Goal: Task Accomplishment & Management: Manage account settings

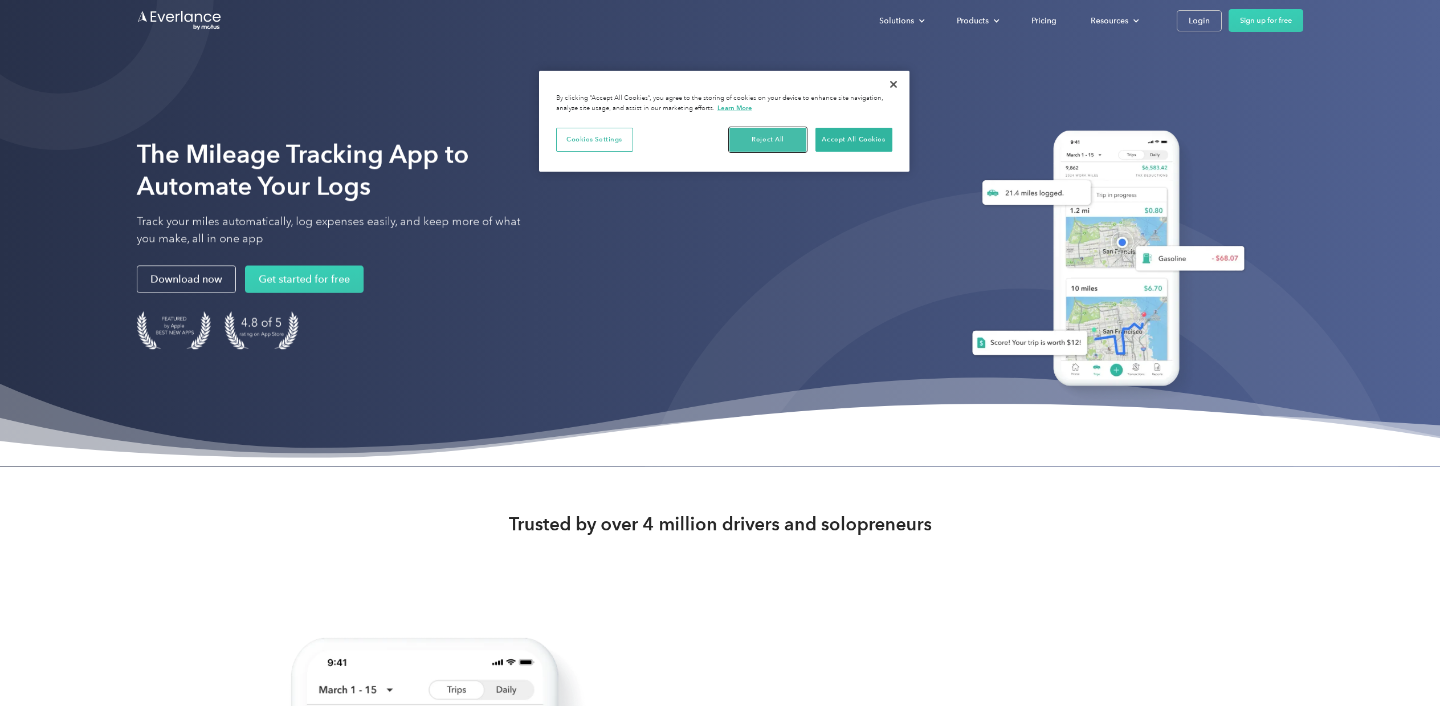
click at [756, 140] on button "Reject All" at bounding box center [768, 140] width 77 height 24
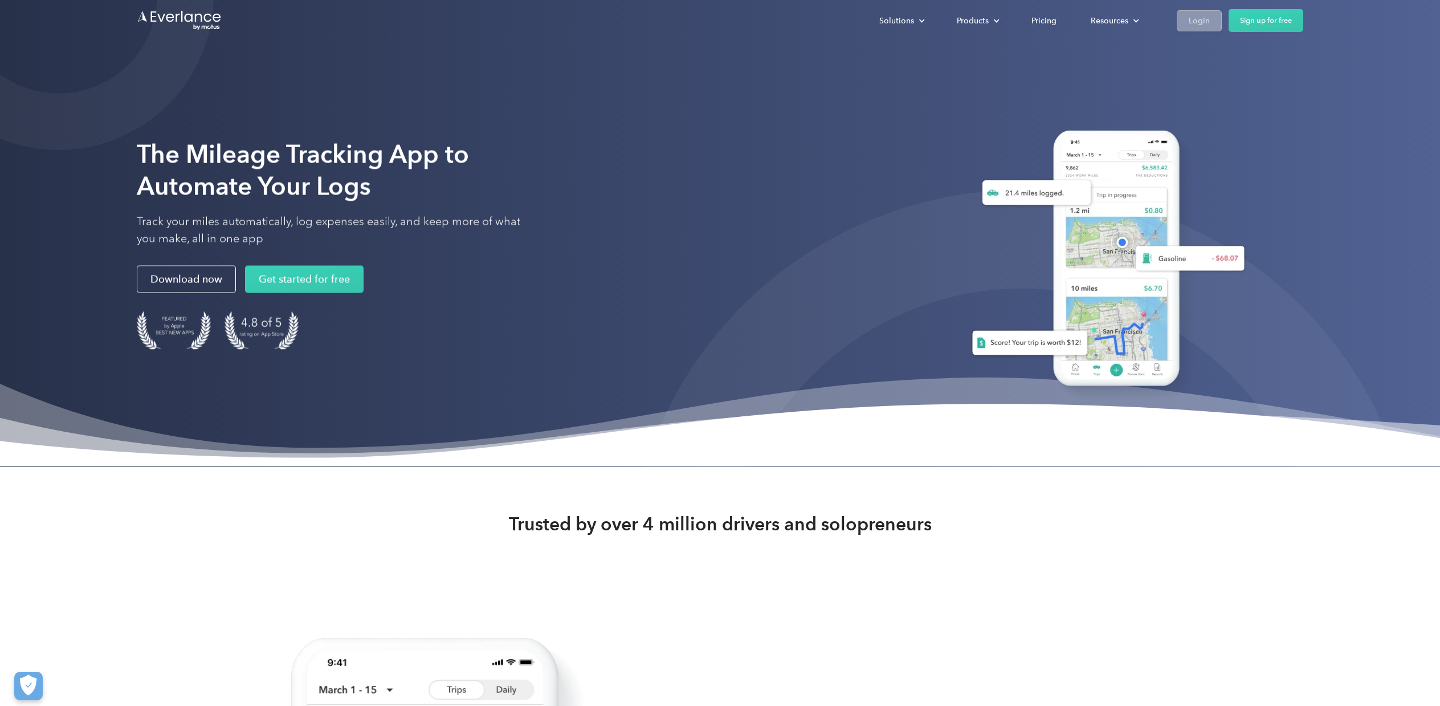
click at [1198, 21] on div "Login" at bounding box center [1199, 21] width 21 height 14
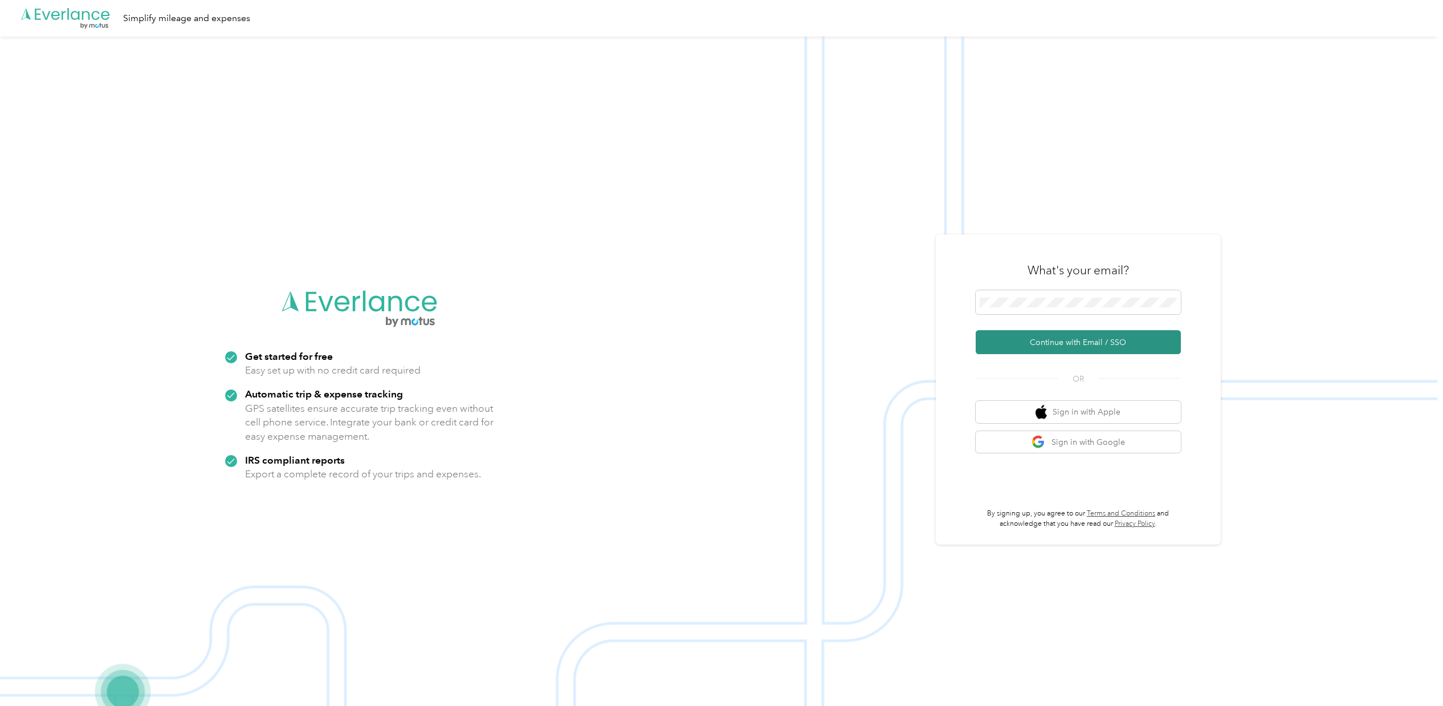
click at [1092, 339] on button "Continue with Email / SSO" at bounding box center [1078, 342] width 205 height 24
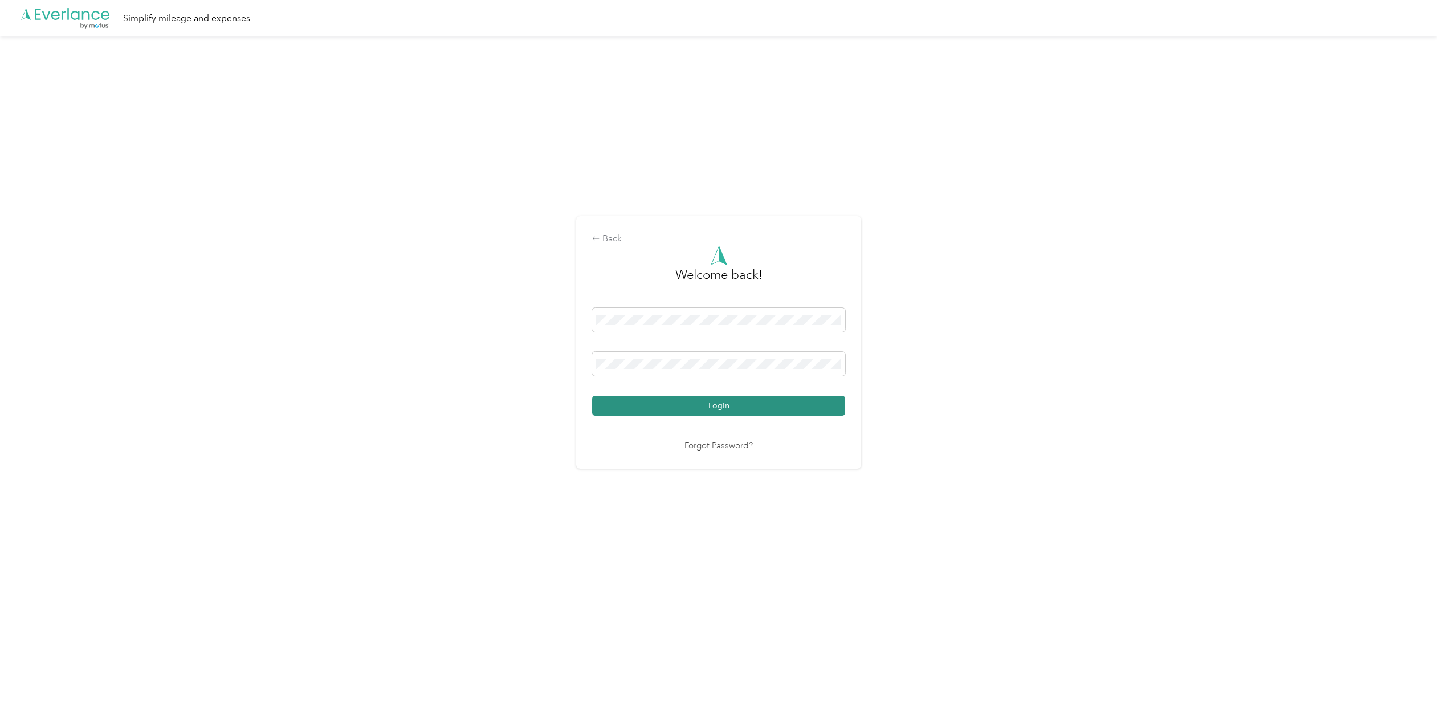
click at [729, 408] on button "Login" at bounding box center [718, 406] width 253 height 20
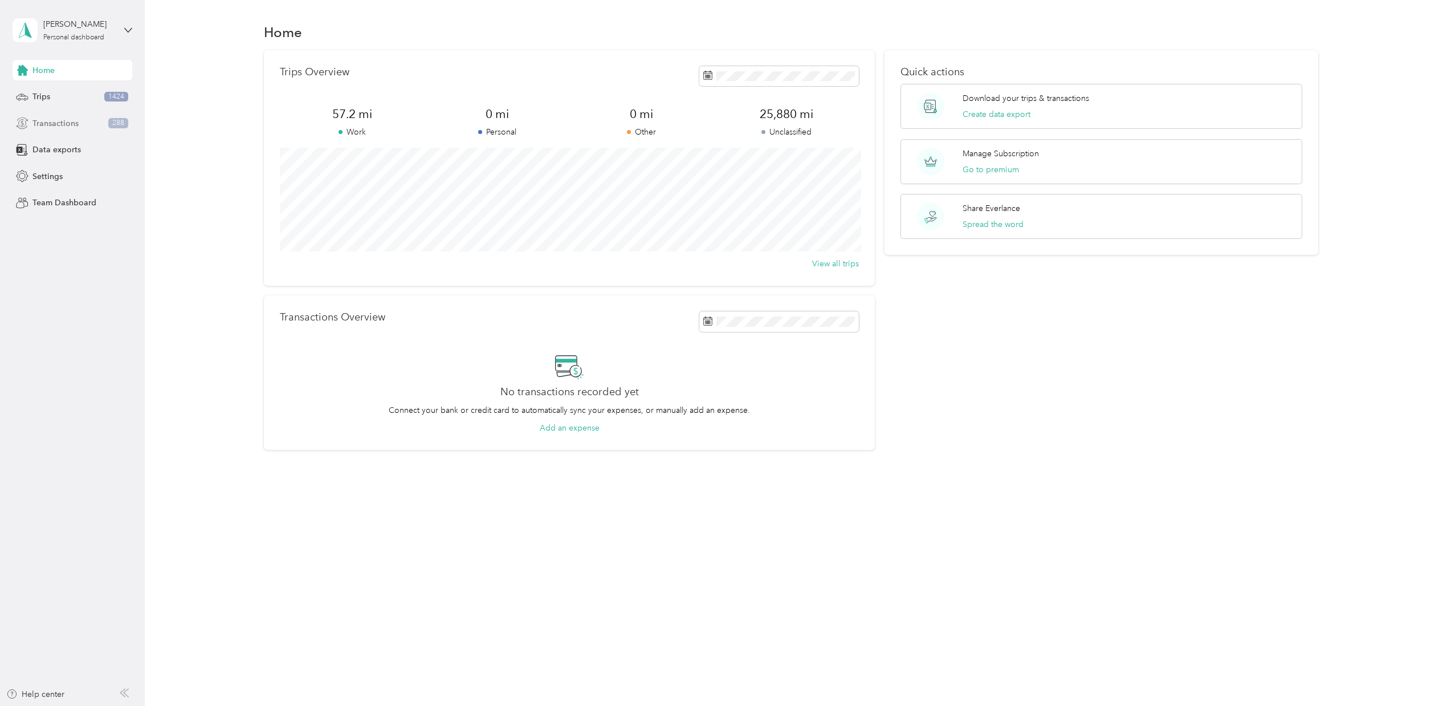
click at [52, 120] on span "Transactions" at bounding box center [55, 123] width 46 height 12
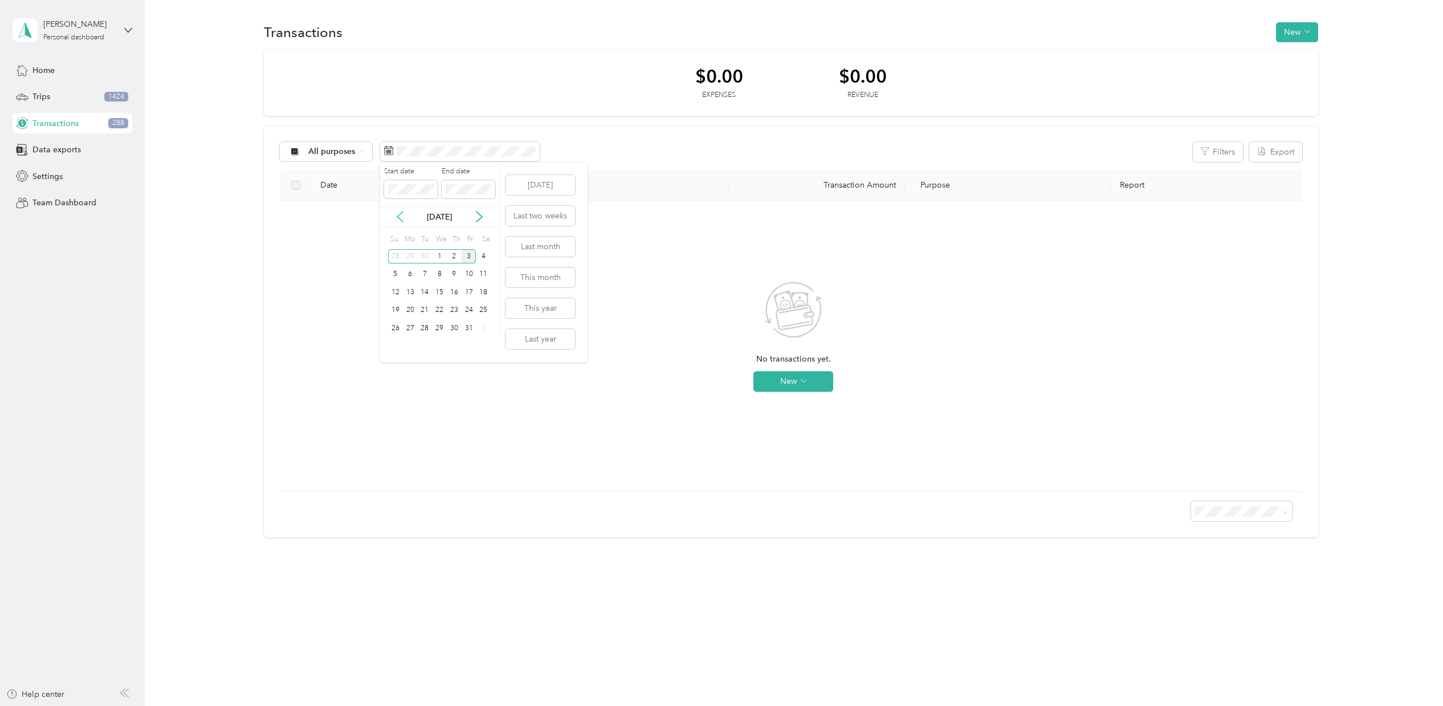
click at [398, 213] on icon at bounding box center [399, 216] width 11 height 11
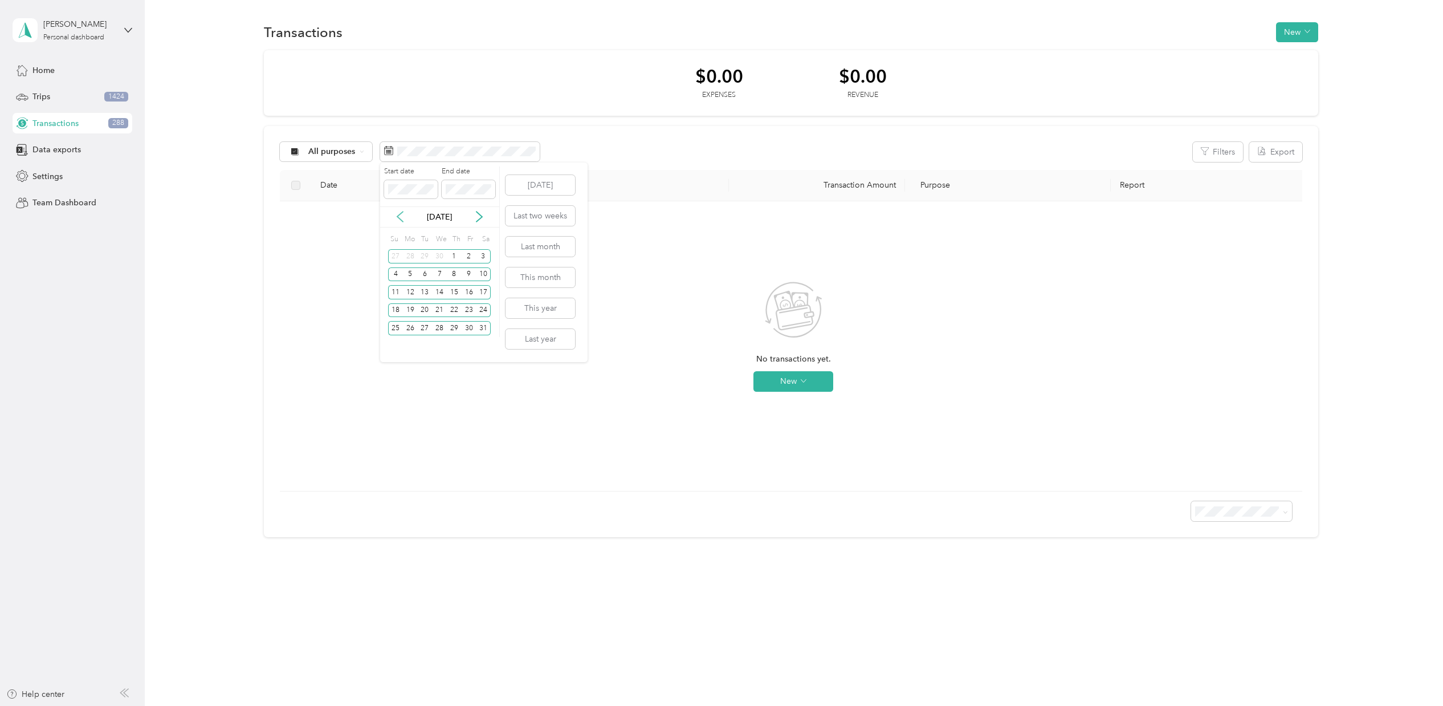
click at [398, 212] on icon at bounding box center [399, 216] width 11 height 11
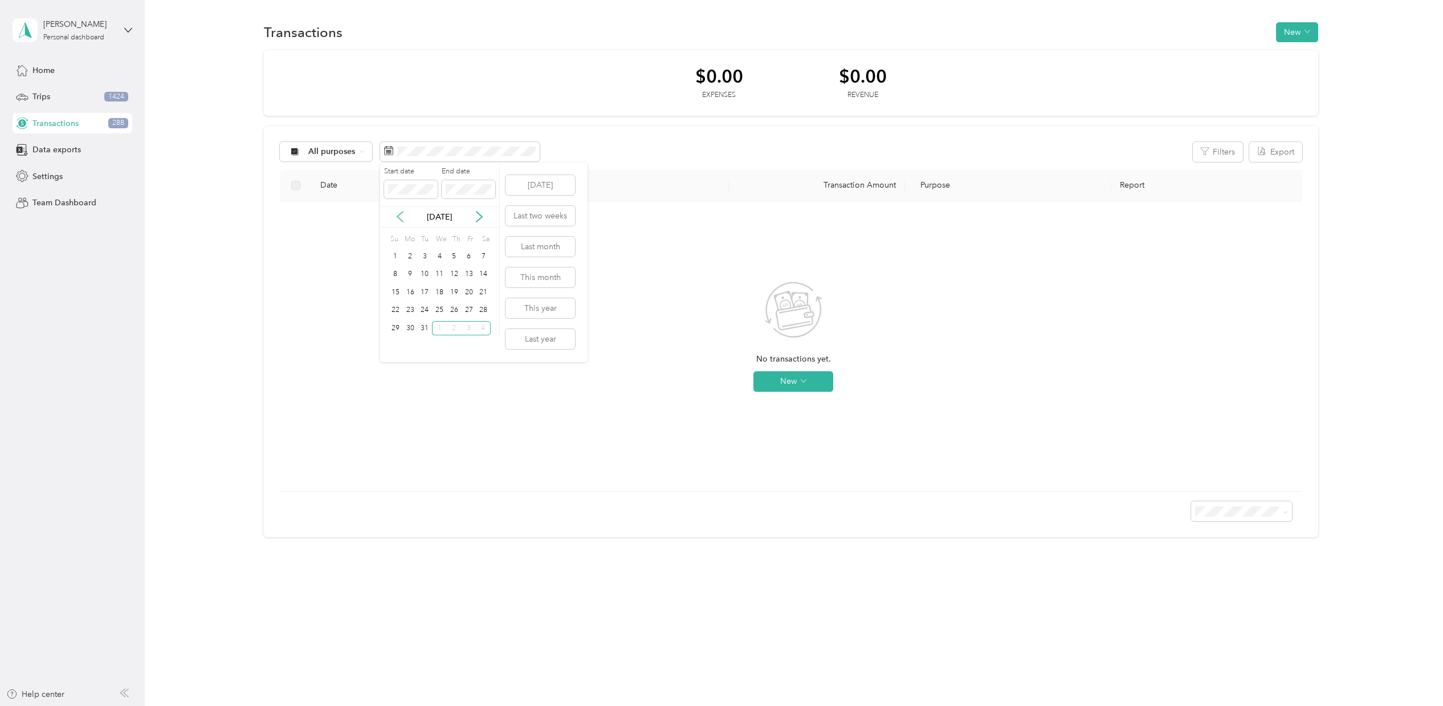
click at [398, 212] on icon at bounding box center [399, 216] width 11 height 11
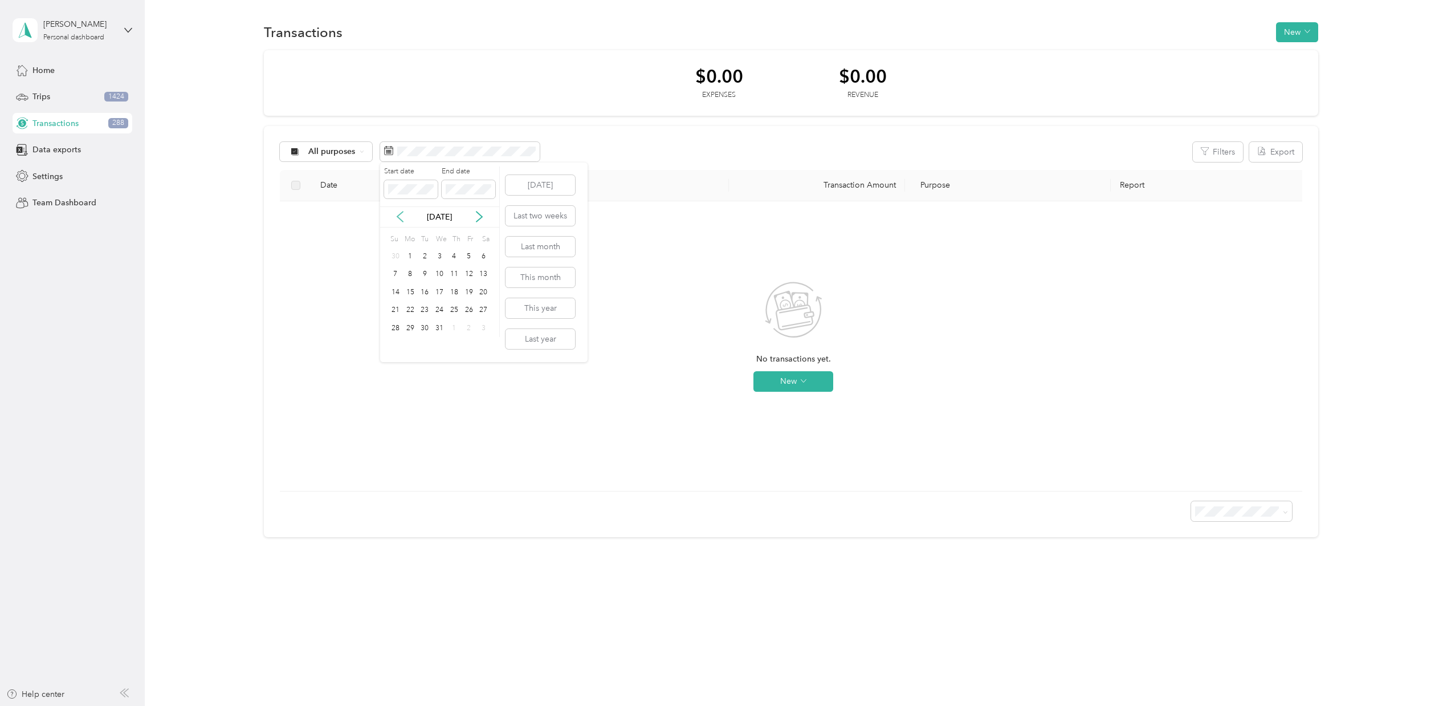
click at [398, 212] on icon at bounding box center [399, 216] width 11 height 11
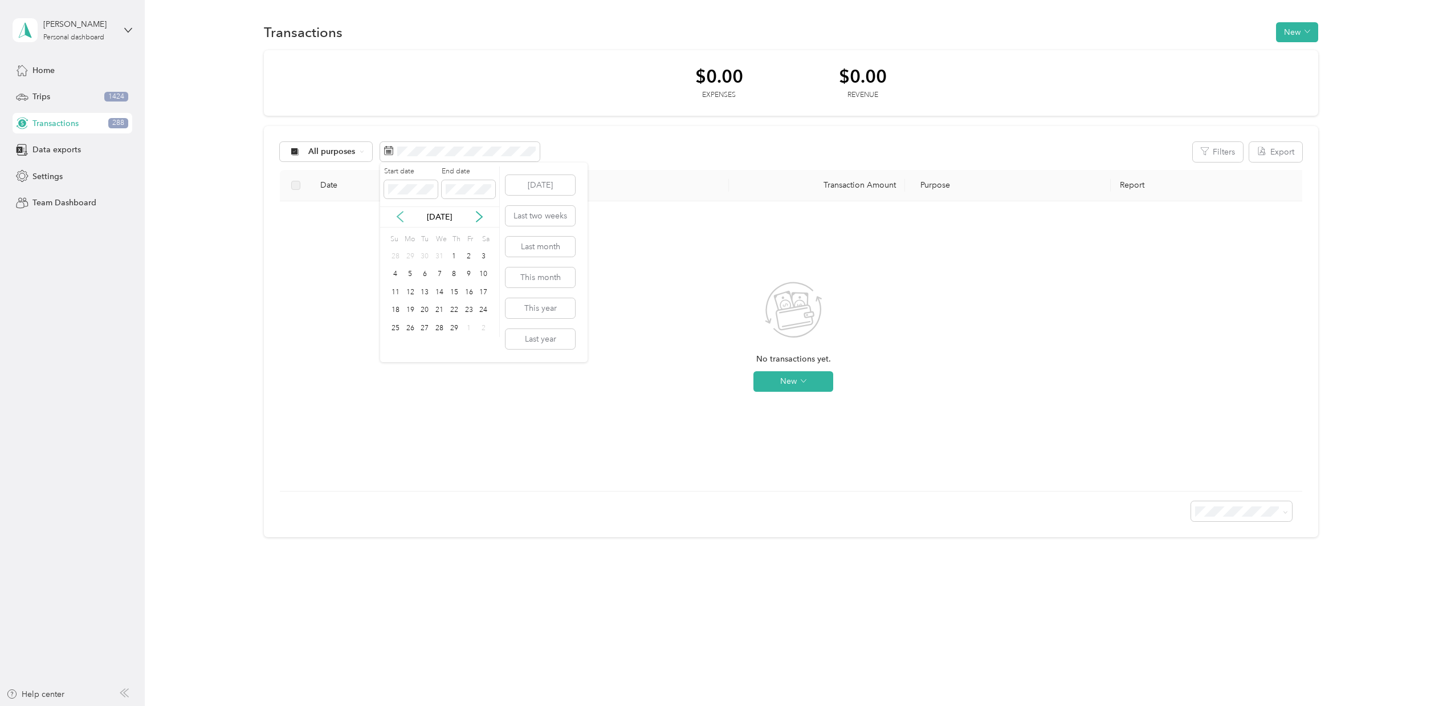
click at [398, 212] on icon at bounding box center [399, 216] width 11 height 11
click at [478, 213] on icon at bounding box center [479, 216] width 11 height 11
click at [412, 252] on div "1" at bounding box center [410, 256] width 15 height 14
click at [483, 219] on icon at bounding box center [479, 216] width 11 height 11
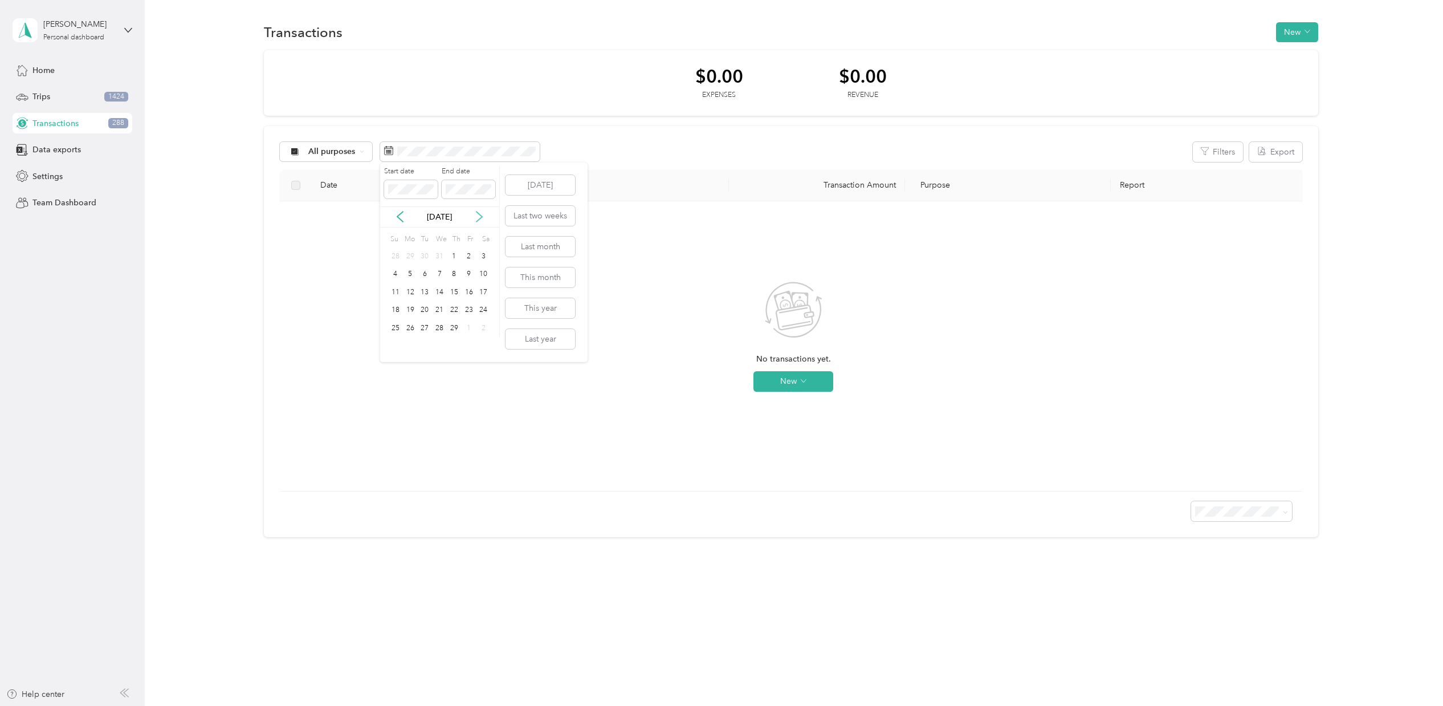
click at [482, 218] on icon at bounding box center [479, 216] width 11 height 11
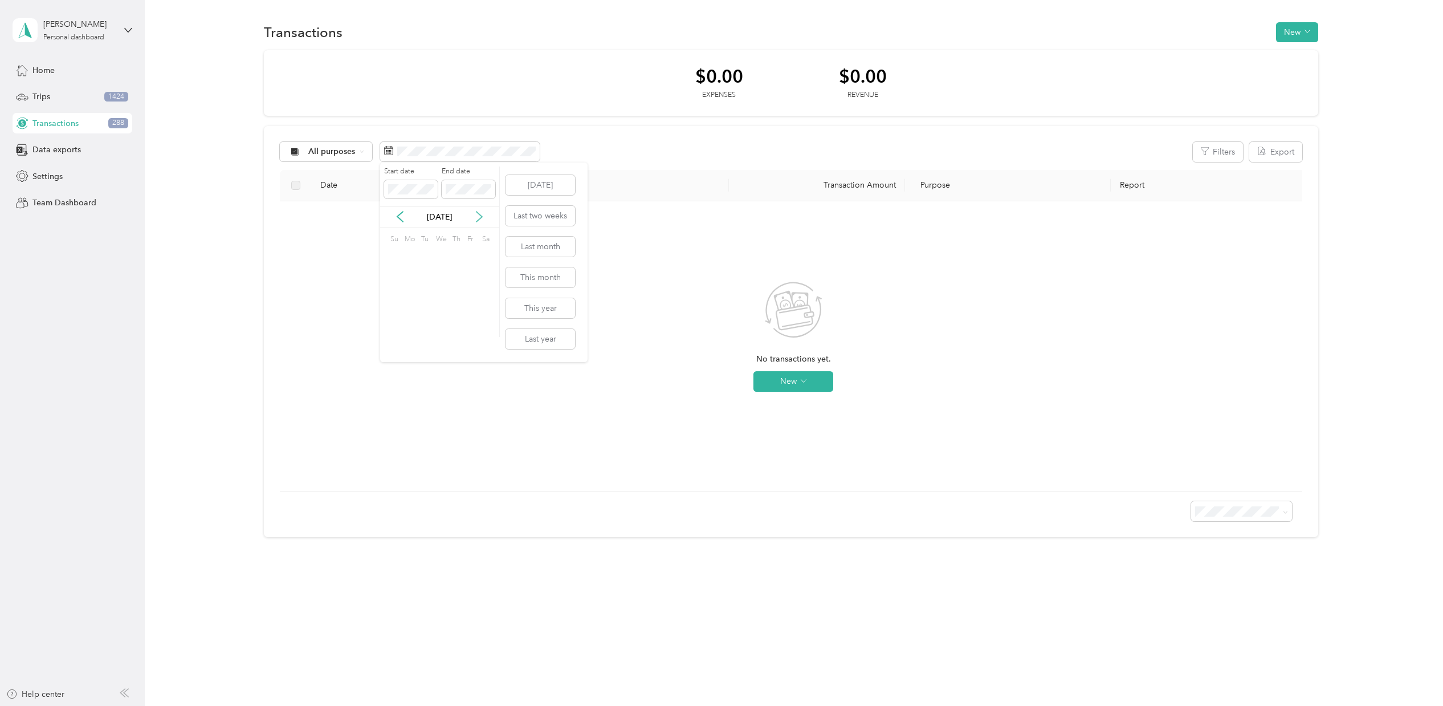
click at [482, 218] on icon at bounding box center [479, 216] width 11 height 11
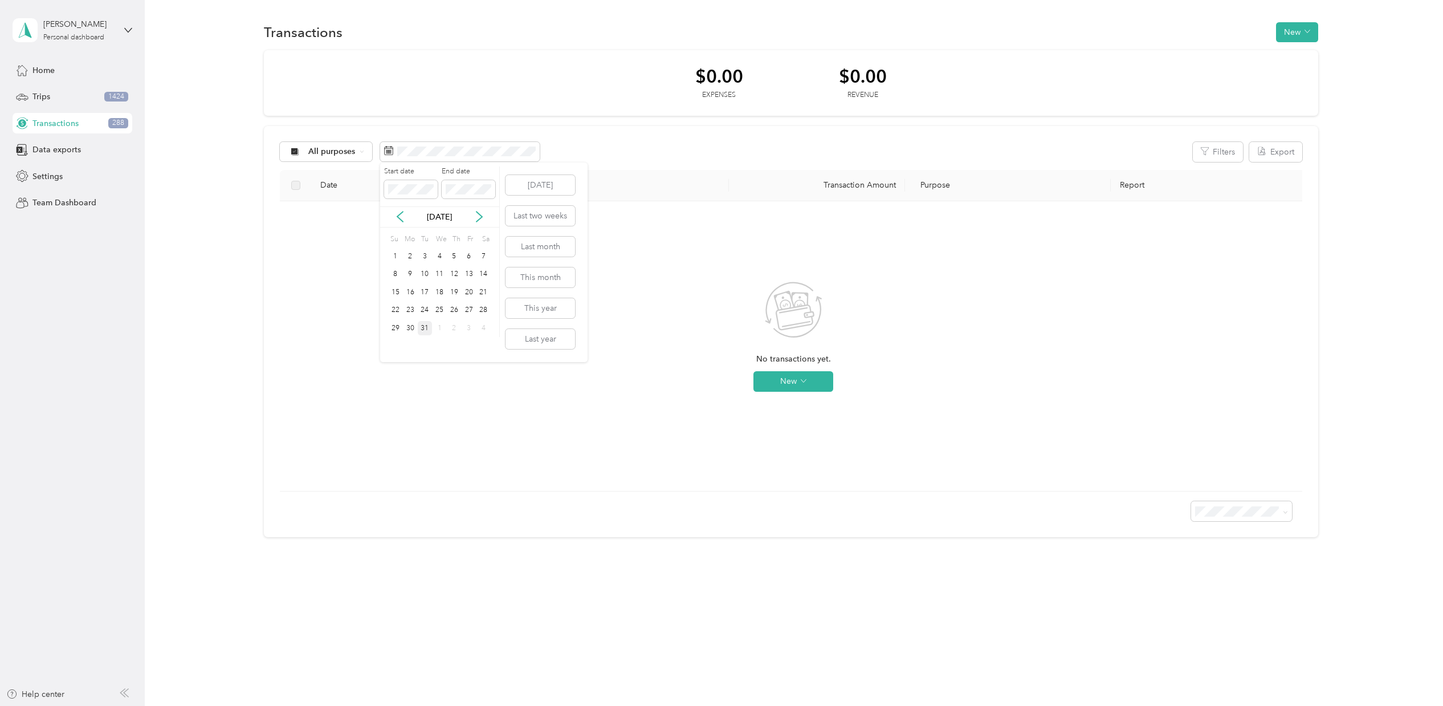
click at [425, 328] on div "31" at bounding box center [425, 328] width 15 height 14
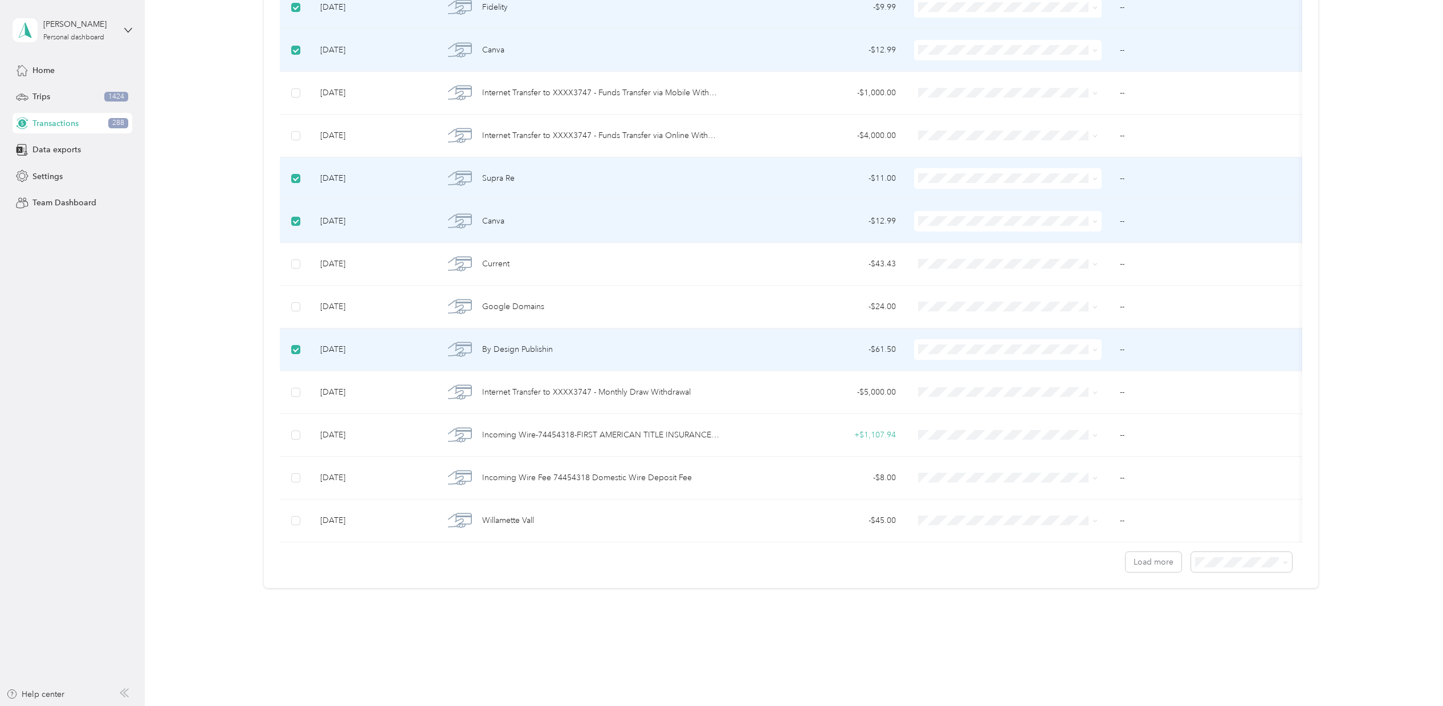
scroll to position [736, 0]
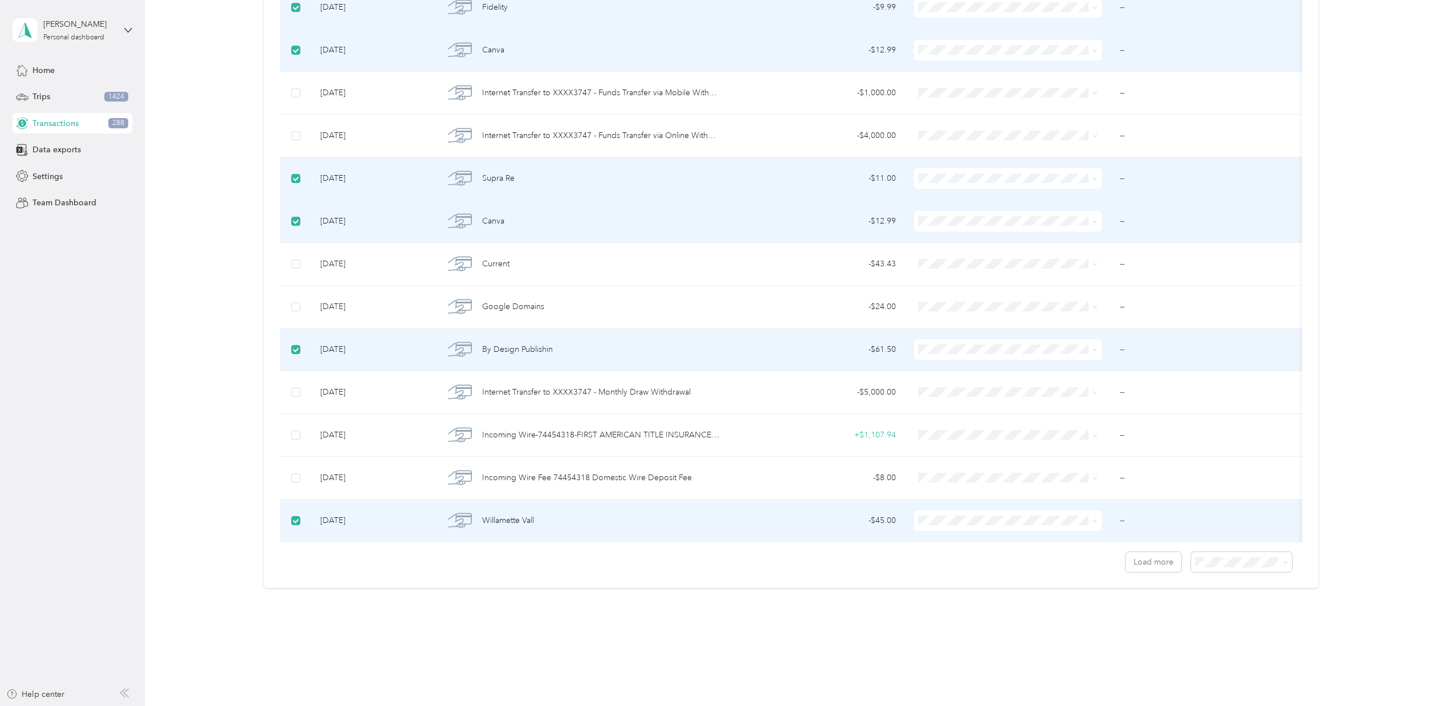
click at [1222, 622] on span "100 per load" at bounding box center [1220, 619] width 47 height 10
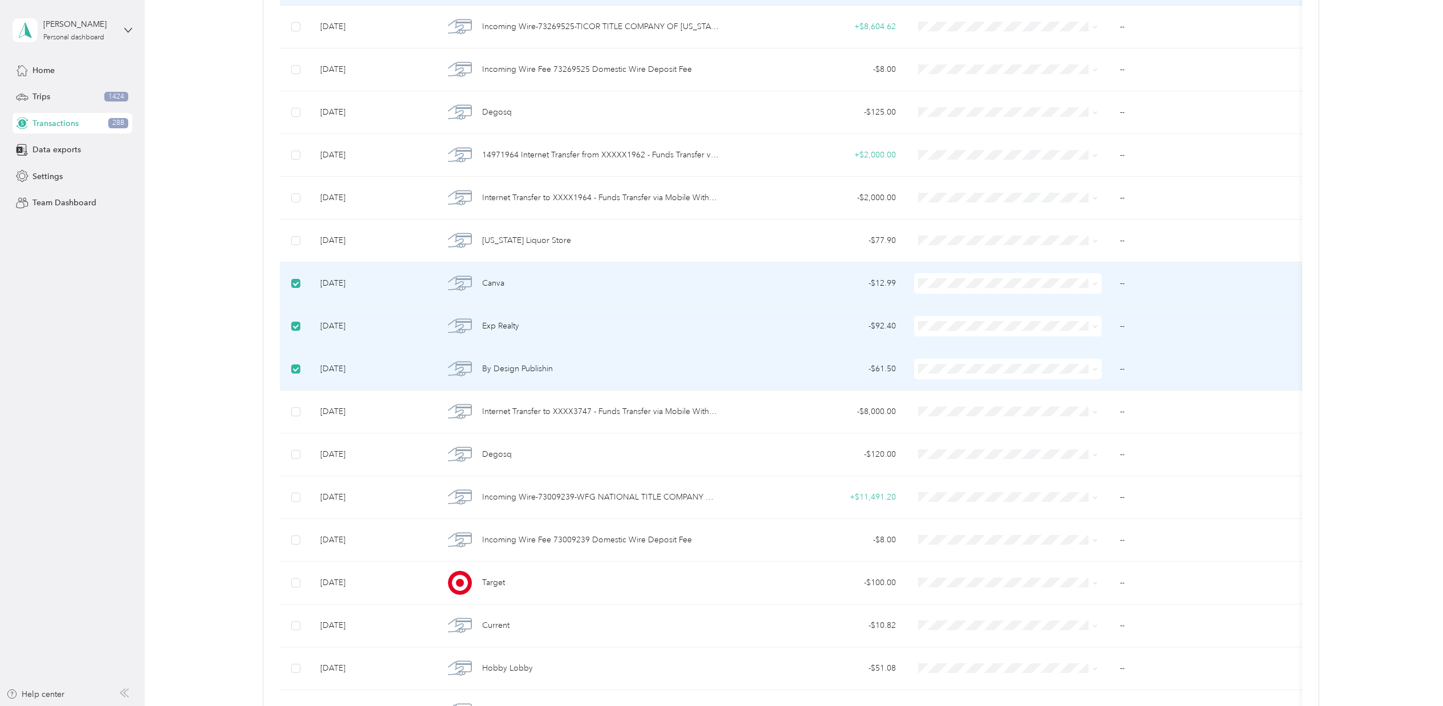
scroll to position [2109, 0]
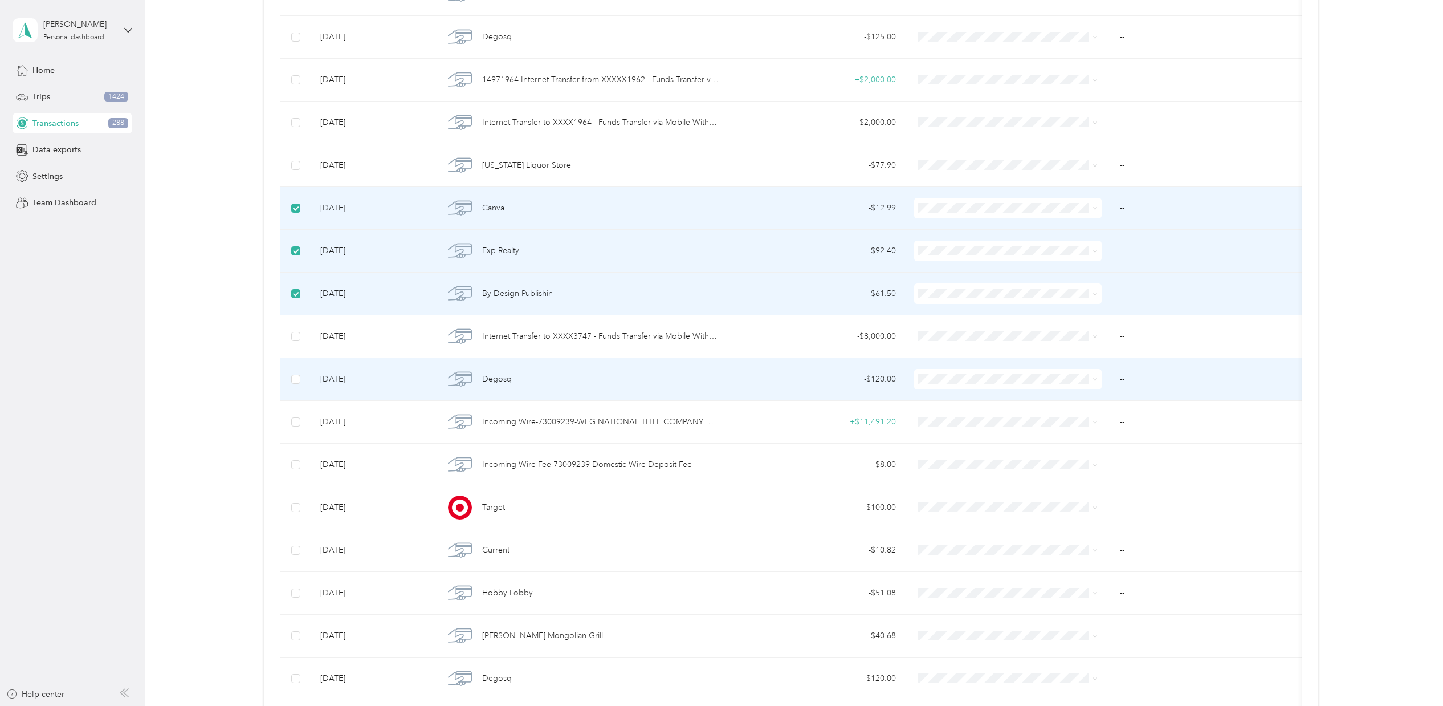
click at [516, 386] on div "Degosq" at bounding box center [582, 379] width 276 height 24
click at [494, 382] on span "Degosq" at bounding box center [497, 379] width 30 height 13
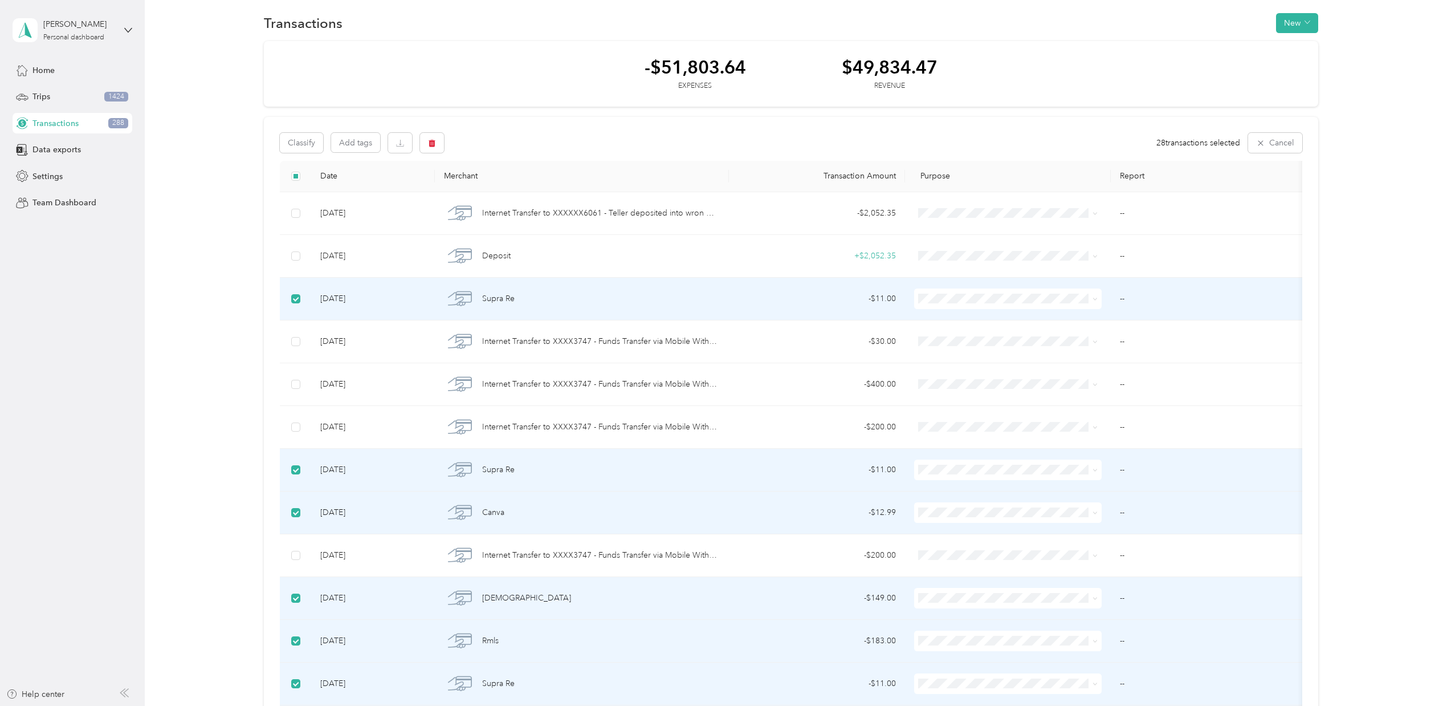
scroll to position [0, 0]
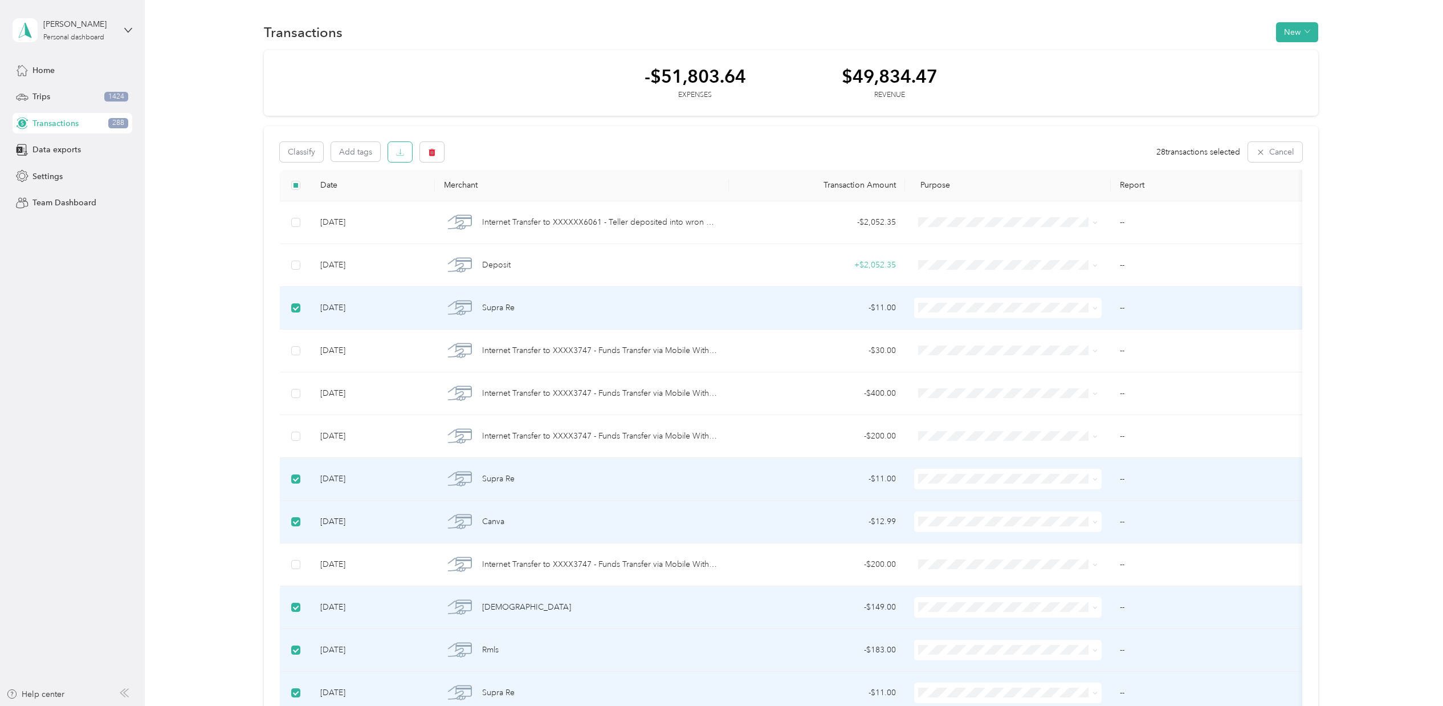
click at [397, 154] on icon "button" at bounding box center [400, 154] width 7 height 2
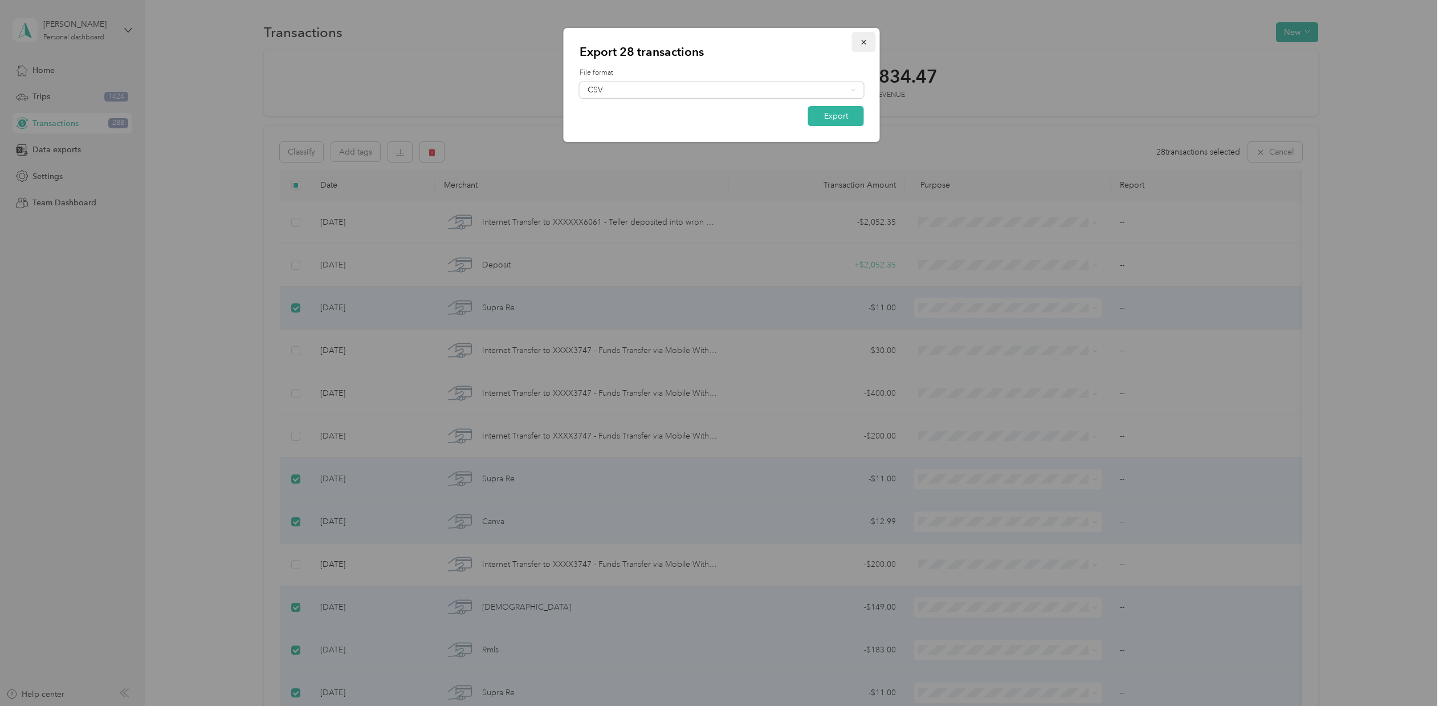
click at [865, 42] on icon "button" at bounding box center [863, 42] width 5 height 5
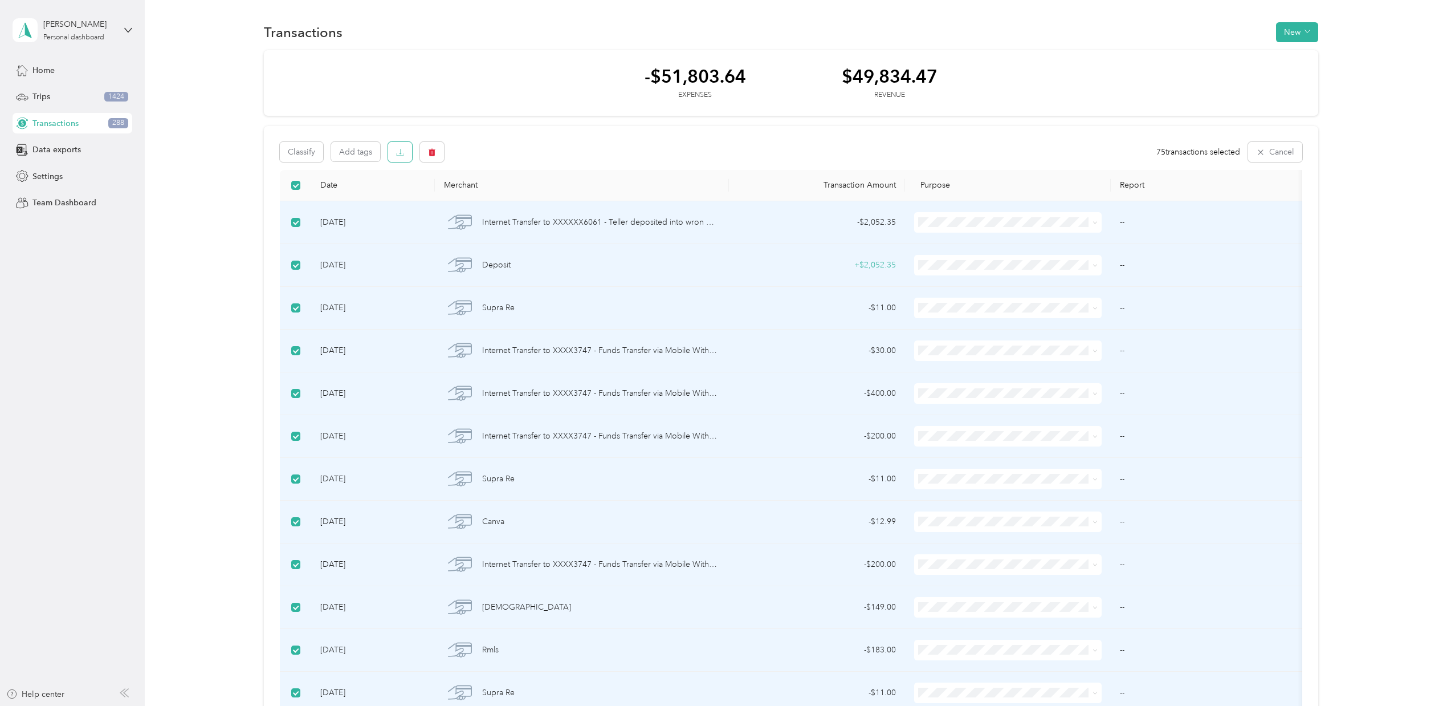
click at [400, 154] on icon "button" at bounding box center [400, 152] width 8 height 8
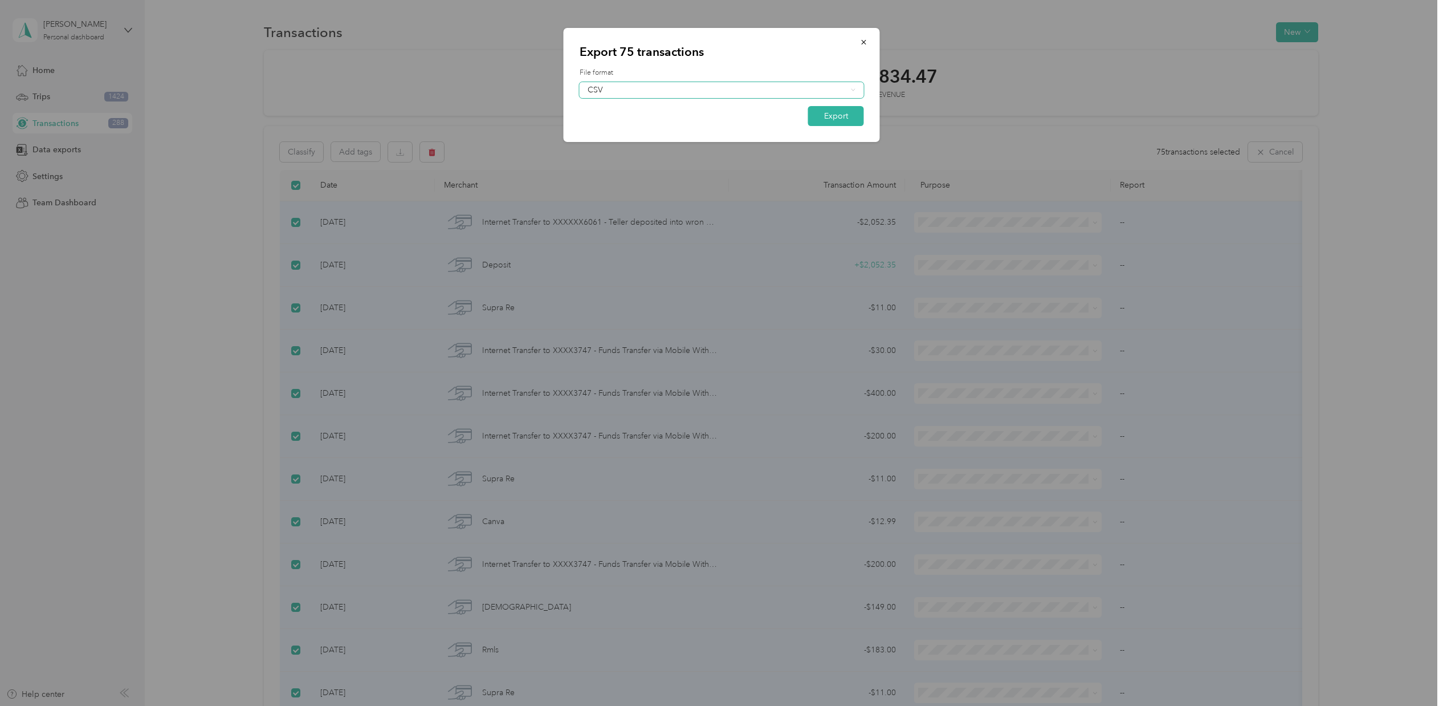
drag, startPoint x: 653, startPoint y: 83, endPoint x: 649, endPoint y: 89, distance: 7.9
click at [651, 87] on div "CSV" at bounding box center [722, 90] width 284 height 16
click at [614, 129] on div "Excel" at bounding box center [722, 129] width 268 height 12
click at [834, 115] on button "Export" at bounding box center [836, 116] width 56 height 20
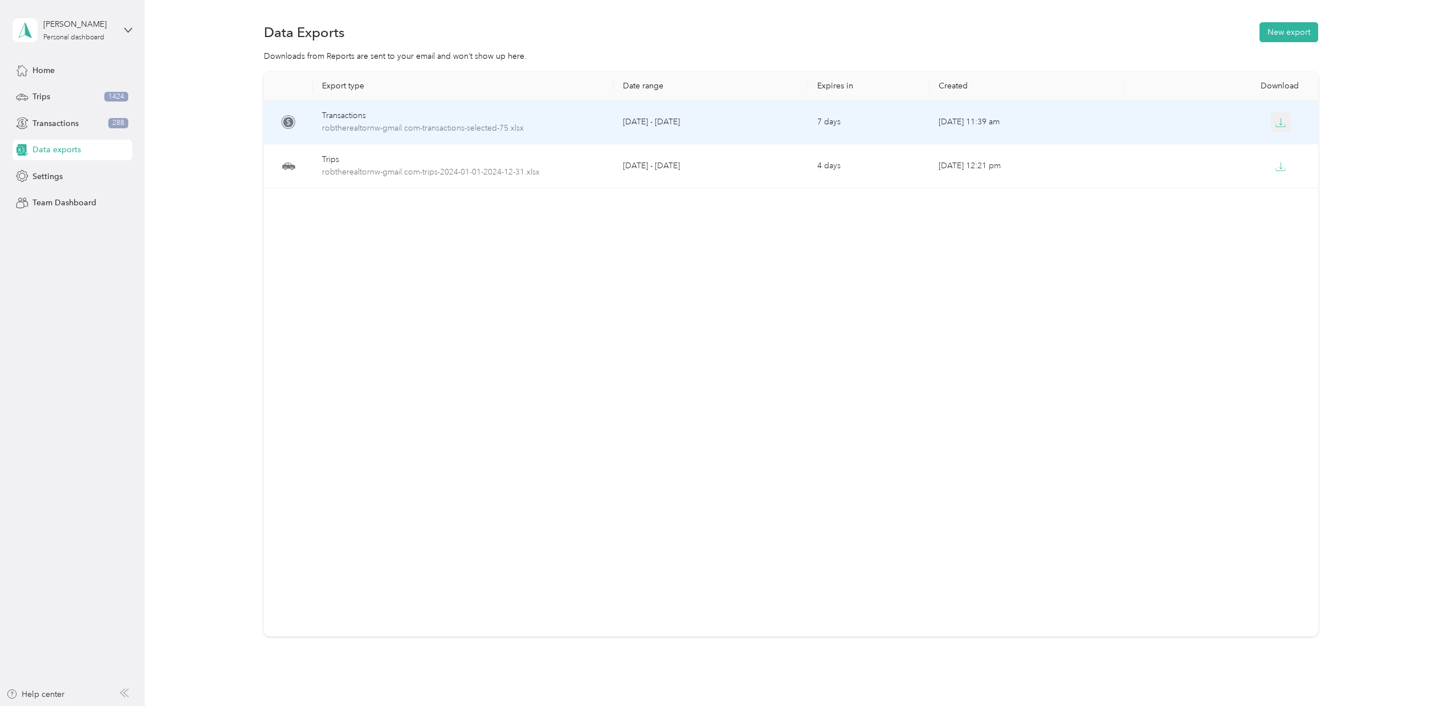
click at [1277, 124] on icon "button" at bounding box center [1281, 122] width 10 height 10
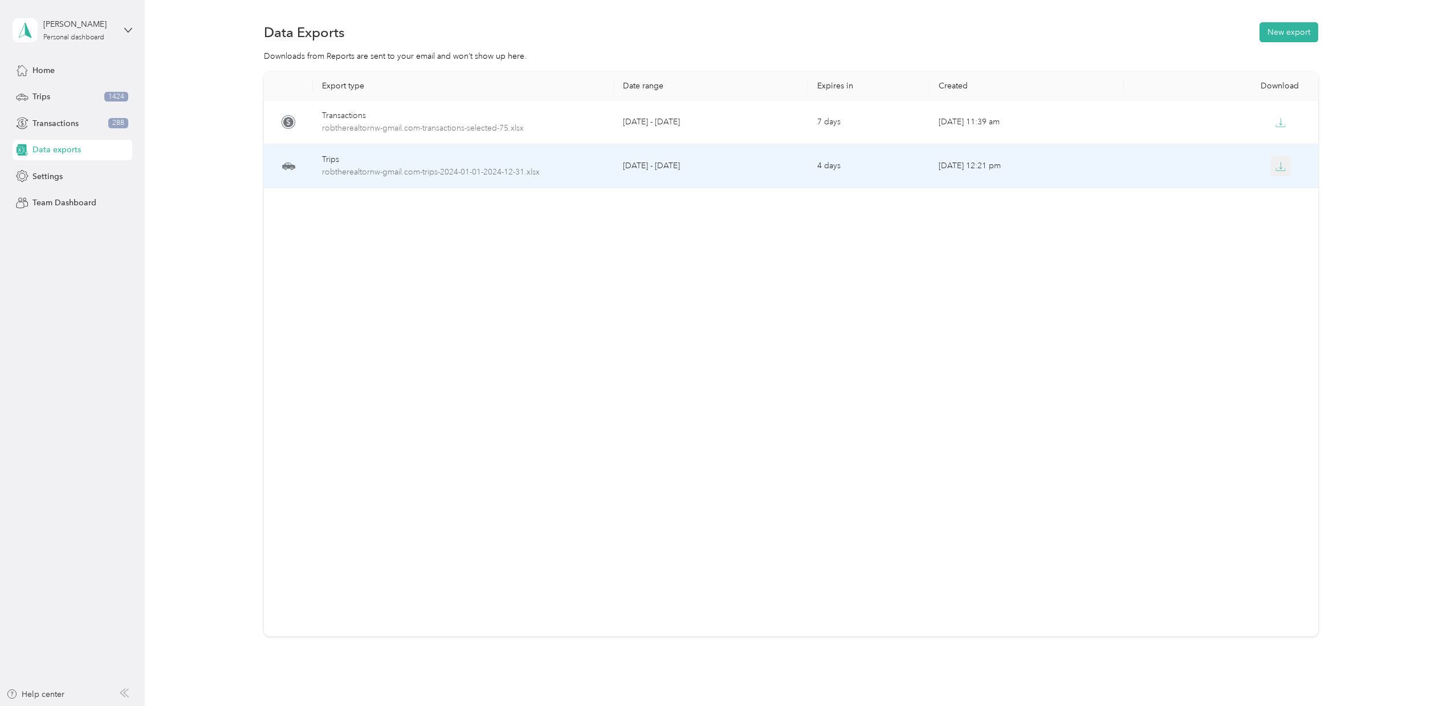
click at [1281, 167] on icon "button" at bounding box center [1281, 166] width 10 height 10
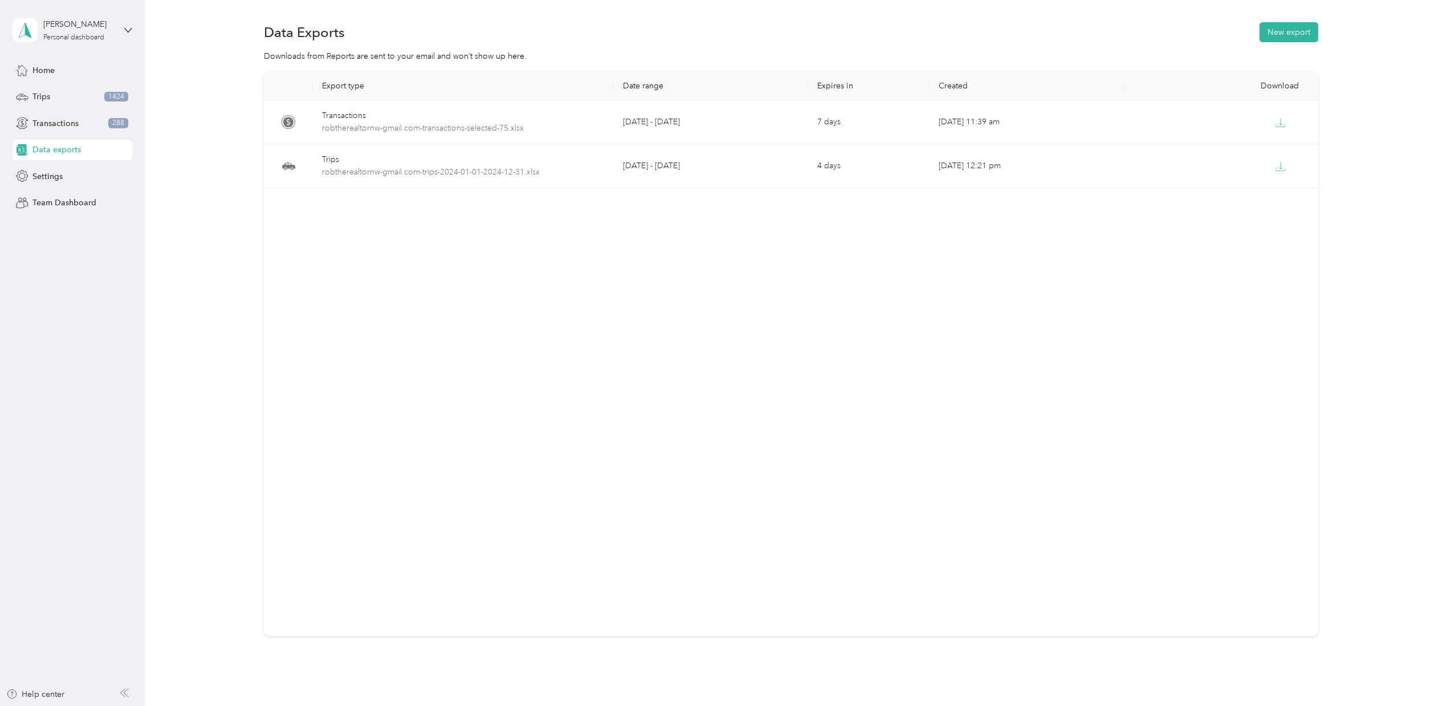
click at [1030, 305] on div "Export type Date range Expires in Created Download Transactions robtherealtornw…" at bounding box center [791, 354] width 1054 height 564
click at [420, 286] on div "Export type Date range Expires in Created Download Transactions robtherealtornw…" at bounding box center [791, 354] width 1054 height 564
